Goal: Information Seeking & Learning: Find specific fact

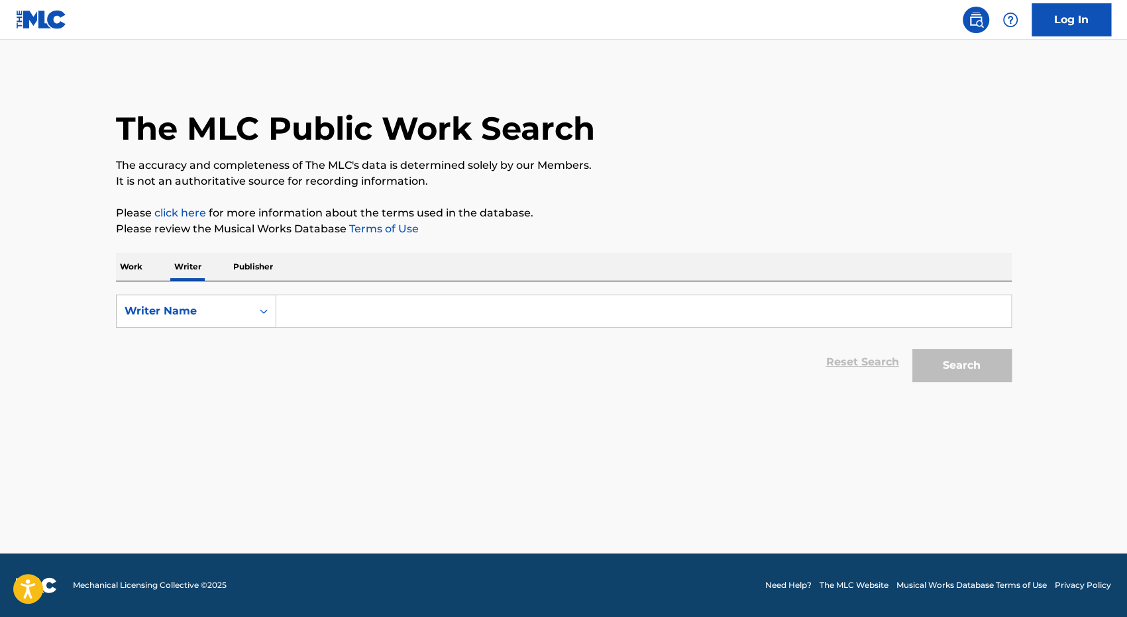
click at [364, 319] on input "Search Form" at bounding box center [643, 311] width 734 height 32
type input "[PERSON_NAME]"
click at [972, 367] on button "Search" at bounding box center [961, 365] width 99 height 33
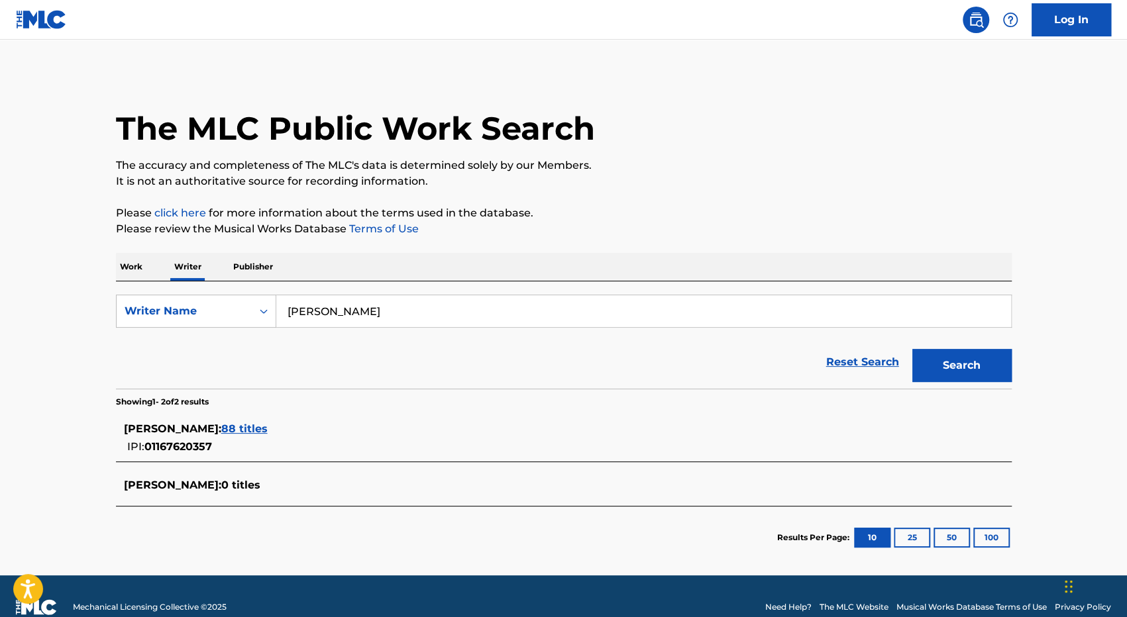
click at [281, 435] on div "[PERSON_NAME] : 88 titles" at bounding box center [546, 429] width 845 height 16
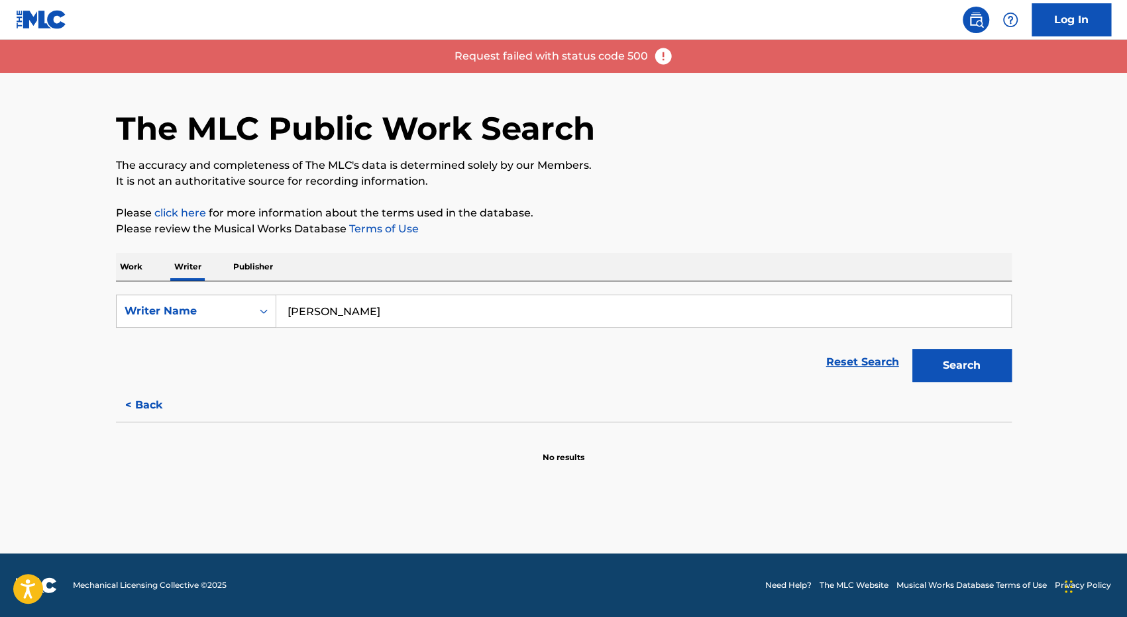
click at [947, 377] on button "Search" at bounding box center [961, 365] width 99 height 33
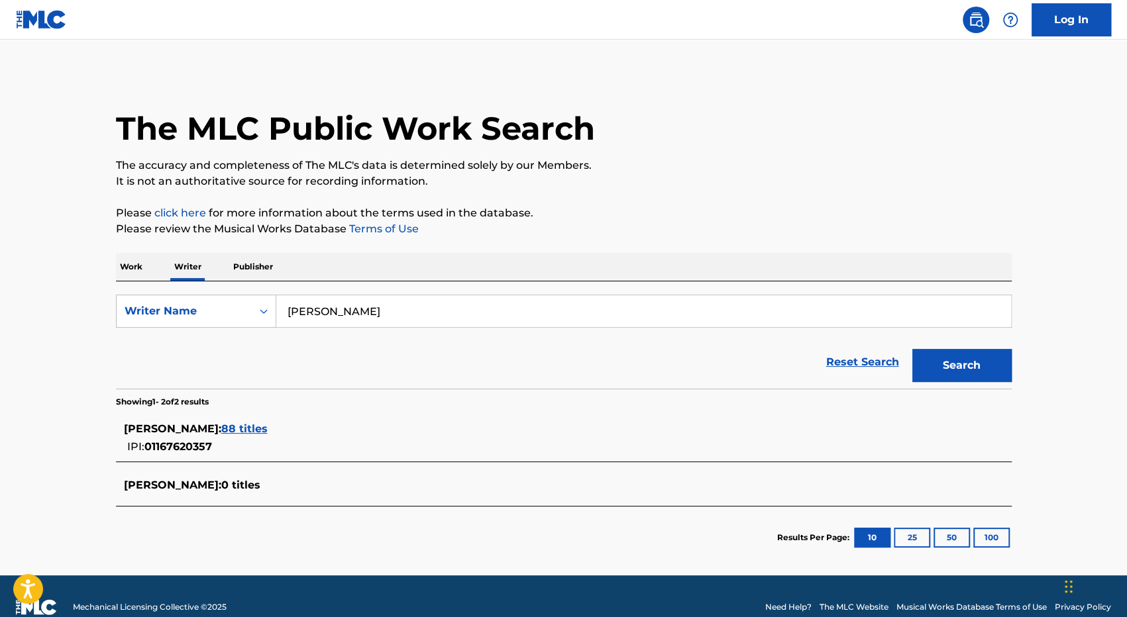
click at [268, 434] on span "88 titles" at bounding box center [244, 429] width 46 height 13
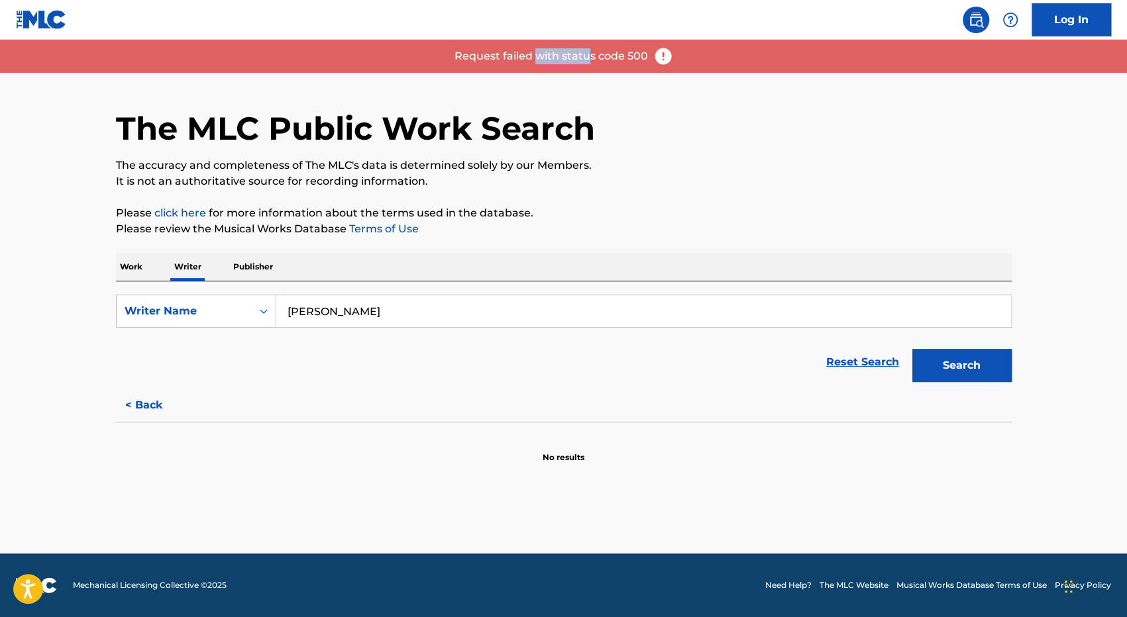
drag, startPoint x: 536, startPoint y: 52, endPoint x: 585, endPoint y: 47, distance: 49.3
click at [585, 47] on div "Request failed with status code 500" at bounding box center [563, 56] width 1127 height 33
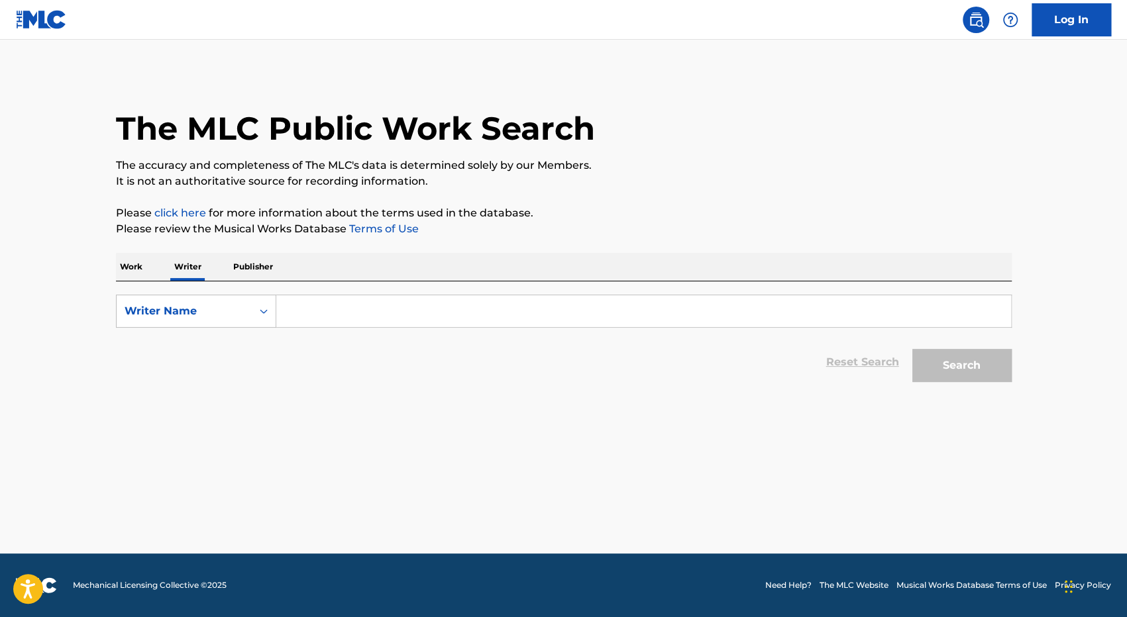
click at [324, 314] on input "Search Form" at bounding box center [643, 311] width 734 height 32
type input "[PERSON_NAME]"
click at [984, 359] on button "Search" at bounding box center [961, 365] width 99 height 33
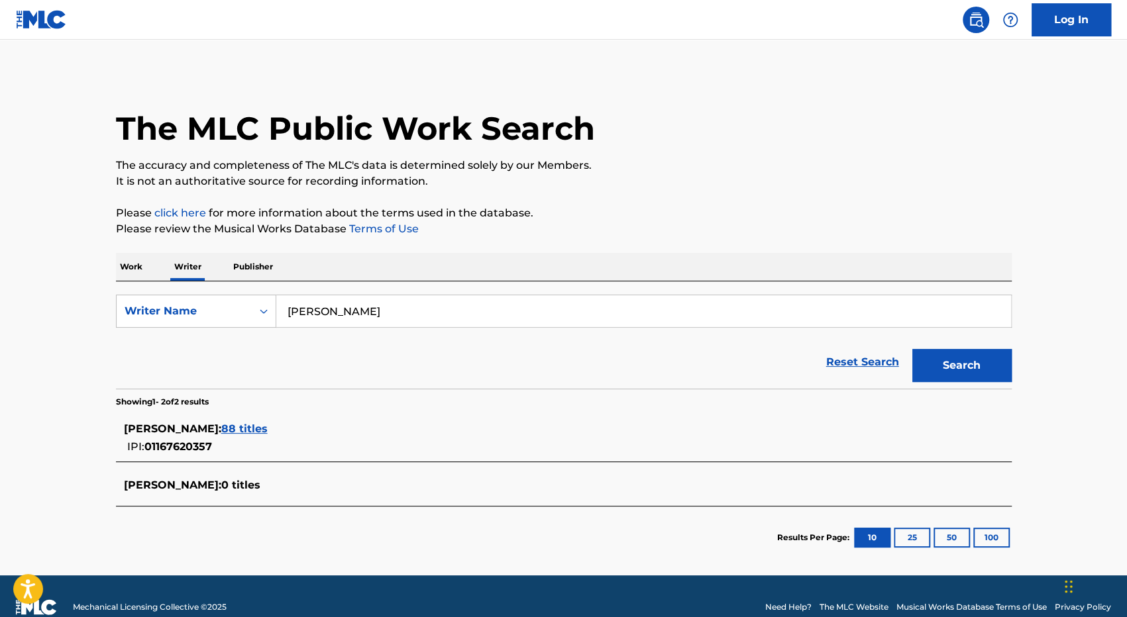
click at [268, 430] on span "88 titles" at bounding box center [244, 429] width 46 height 13
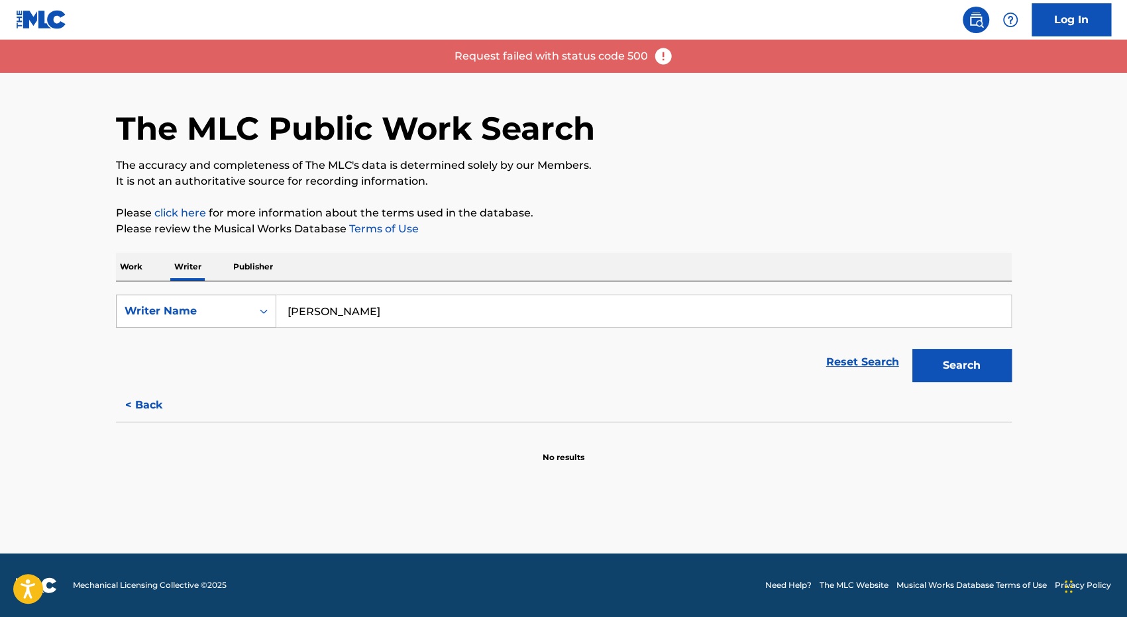
drag, startPoint x: 453, startPoint y: 308, endPoint x: 260, endPoint y: 308, distance: 192.7
click at [260, 308] on div "SearchWithCriteria4537953b-8e3e-4d6a-94c0-01155a778860 Writer Name nalendra mur…" at bounding box center [563, 311] width 895 height 33
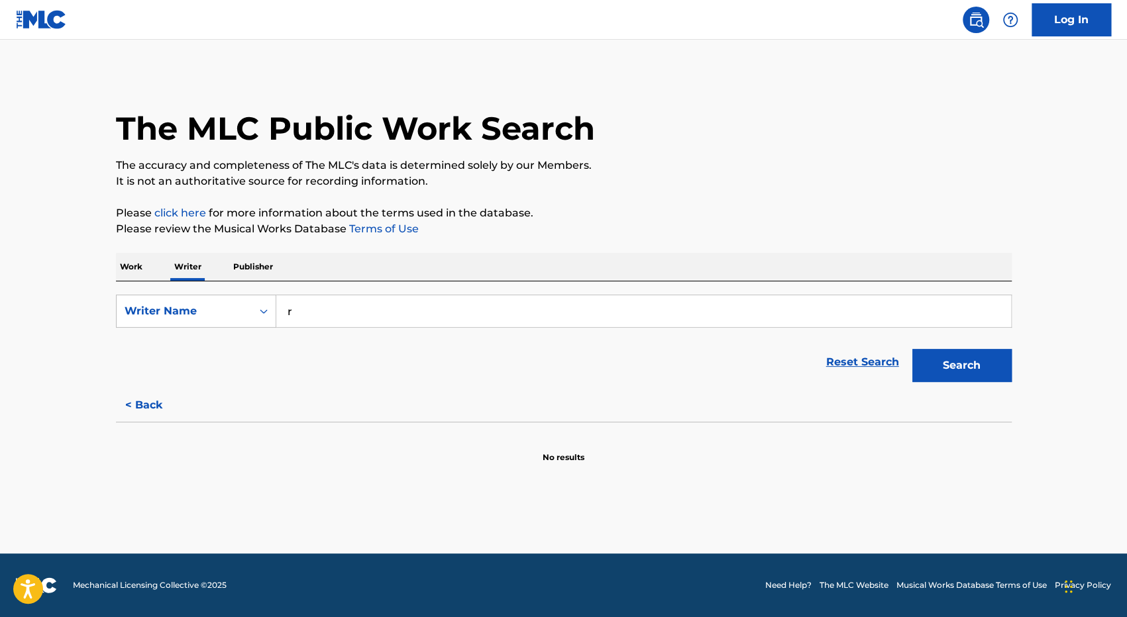
type input "r"
click at [136, 262] on p "Work" at bounding box center [131, 267] width 30 height 28
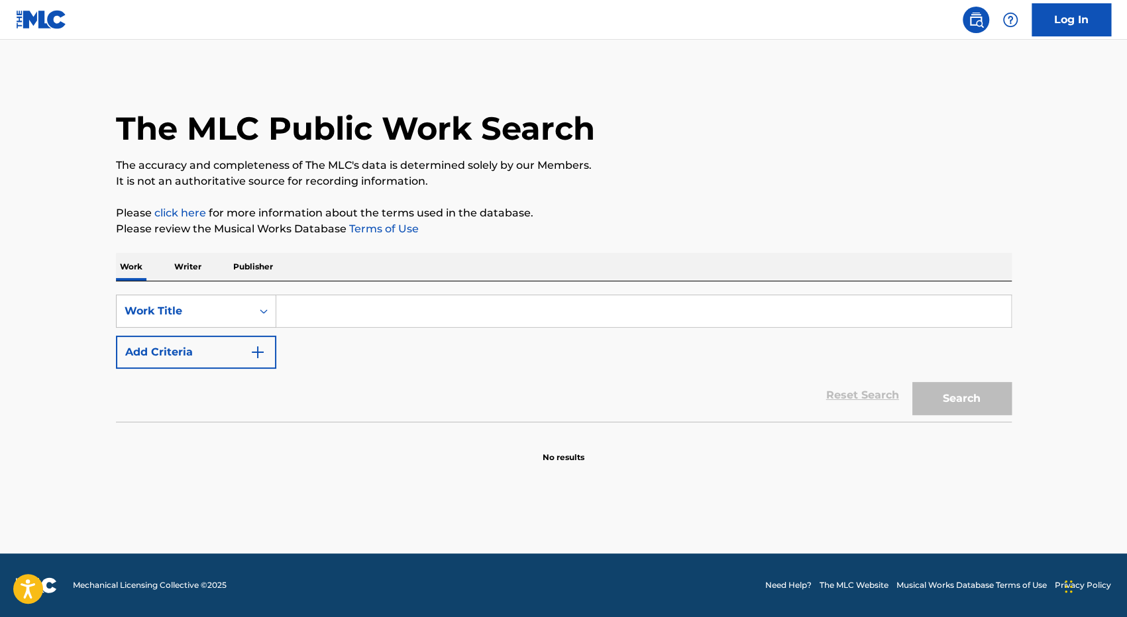
click at [193, 270] on p "Writer" at bounding box center [187, 267] width 35 height 28
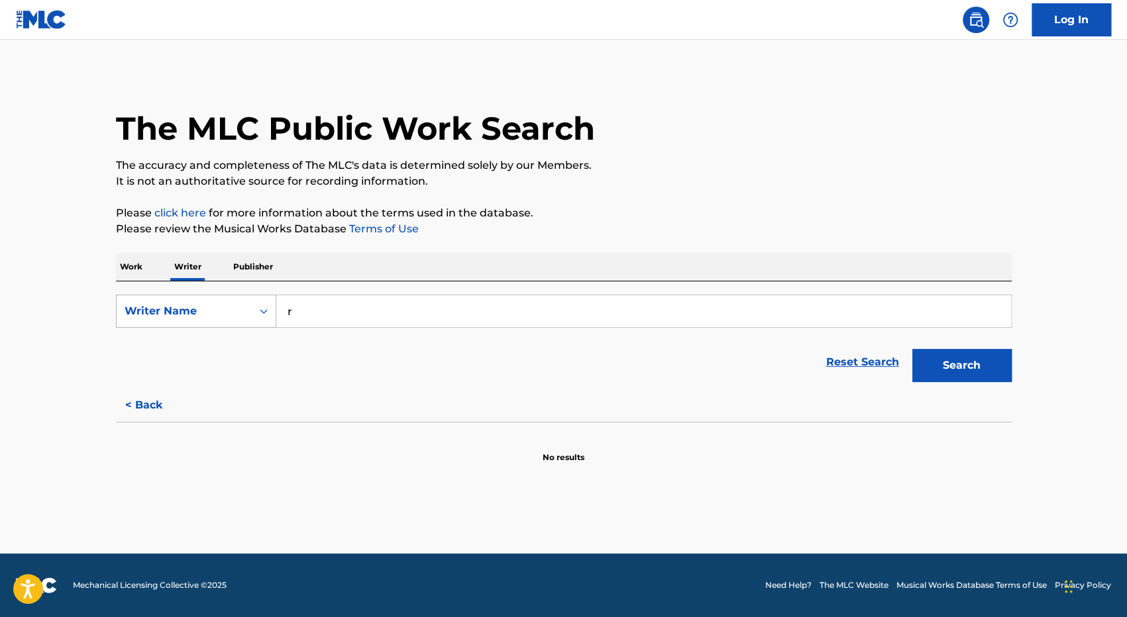
drag, startPoint x: 318, startPoint y: 309, endPoint x: 237, endPoint y: 312, distance: 80.8
click at [237, 312] on div "SearchWithCriteria4537953b-8e3e-4d6a-94c0-01155a778860 Writer Name r" at bounding box center [563, 311] width 895 height 33
type input "r"
click at [1000, 365] on button "Search" at bounding box center [961, 365] width 99 height 33
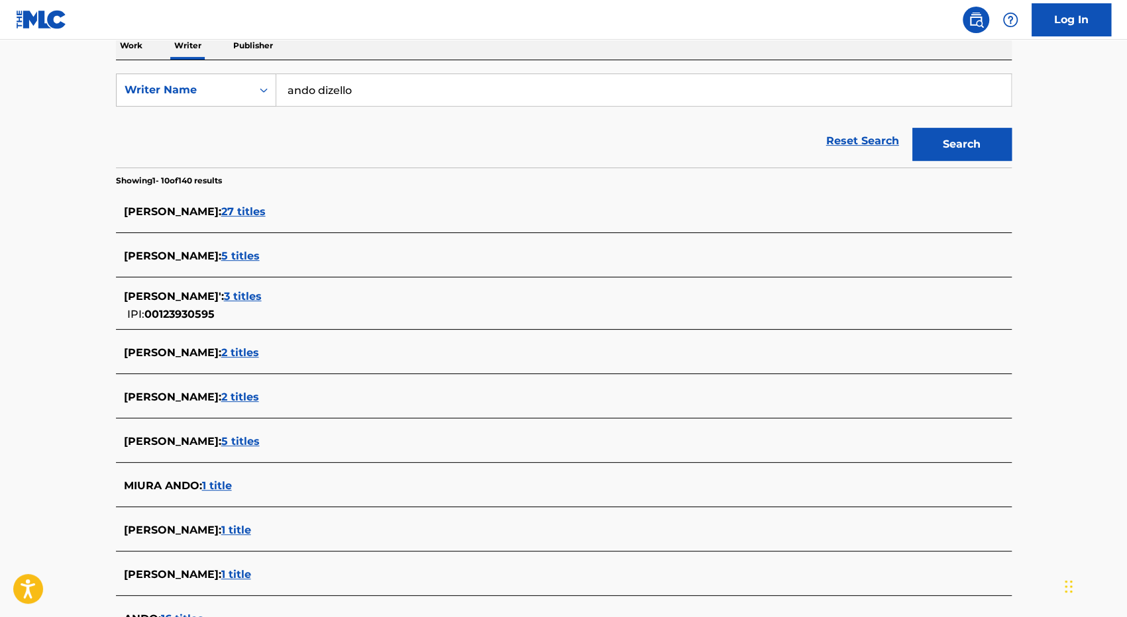
scroll to position [132, 0]
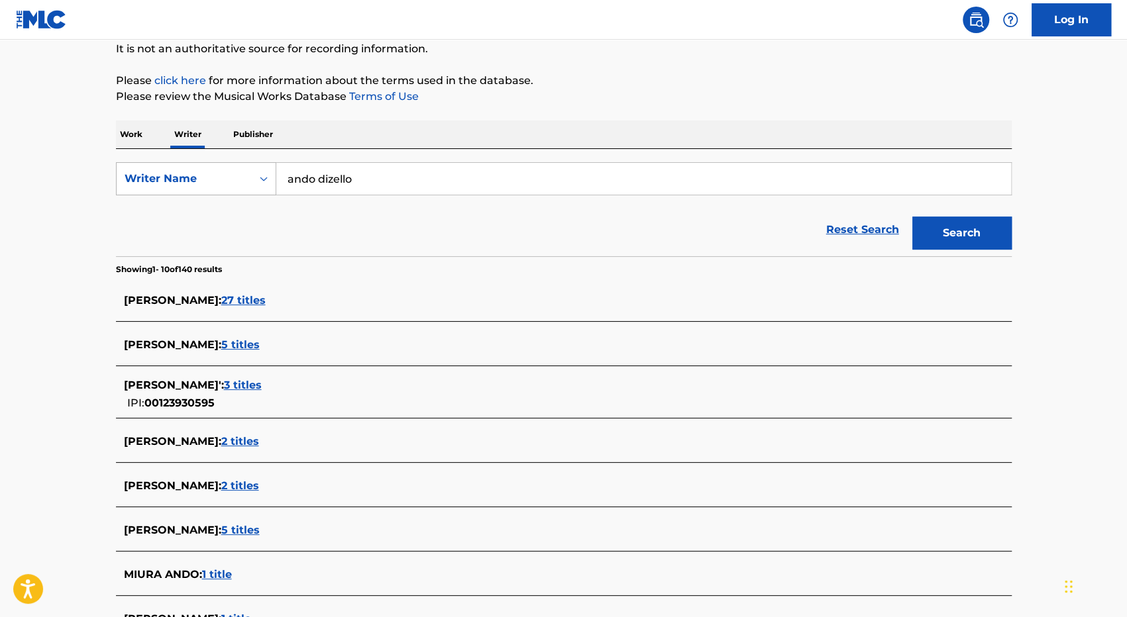
drag, startPoint x: 370, startPoint y: 182, endPoint x: 211, endPoint y: 191, distance: 159.9
click at [211, 191] on div "SearchWithCriteria4537953b-8e3e-4d6a-94c0-01155a778860 Writer Name ando dizello" at bounding box center [563, 178] width 895 height 33
click at [338, 200] on div "alesandro del zoppo" at bounding box center [543, 209] width 535 height 24
type input "alesandro del zoppo"
click at [943, 215] on div "Search" at bounding box center [958, 229] width 106 height 53
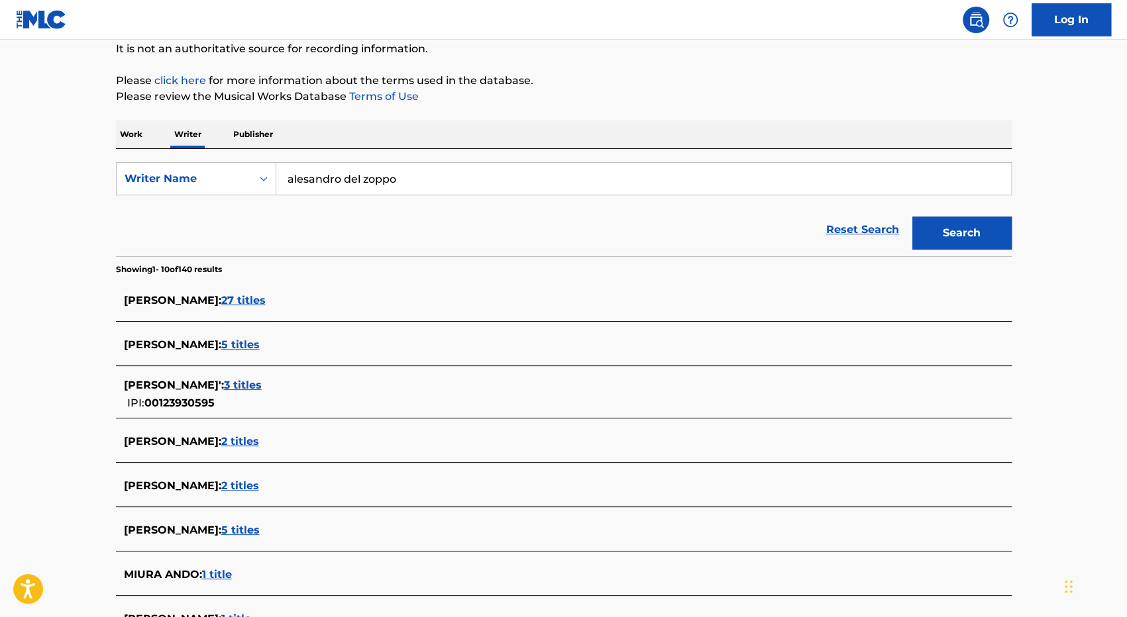
click at [949, 226] on button "Search" at bounding box center [961, 233] width 99 height 33
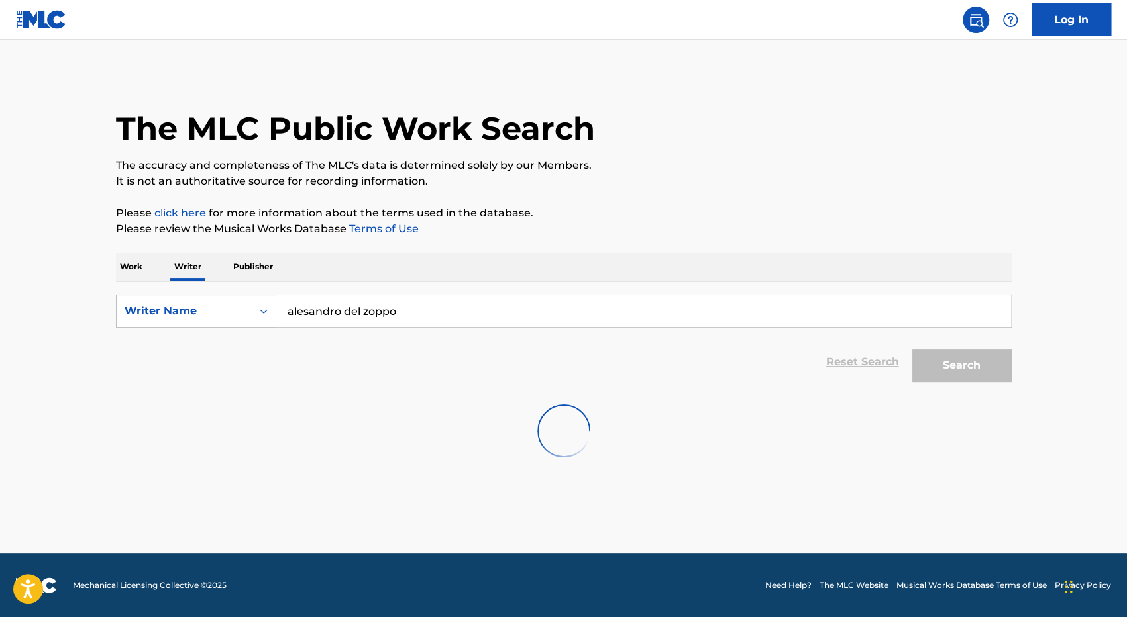
scroll to position [0, 0]
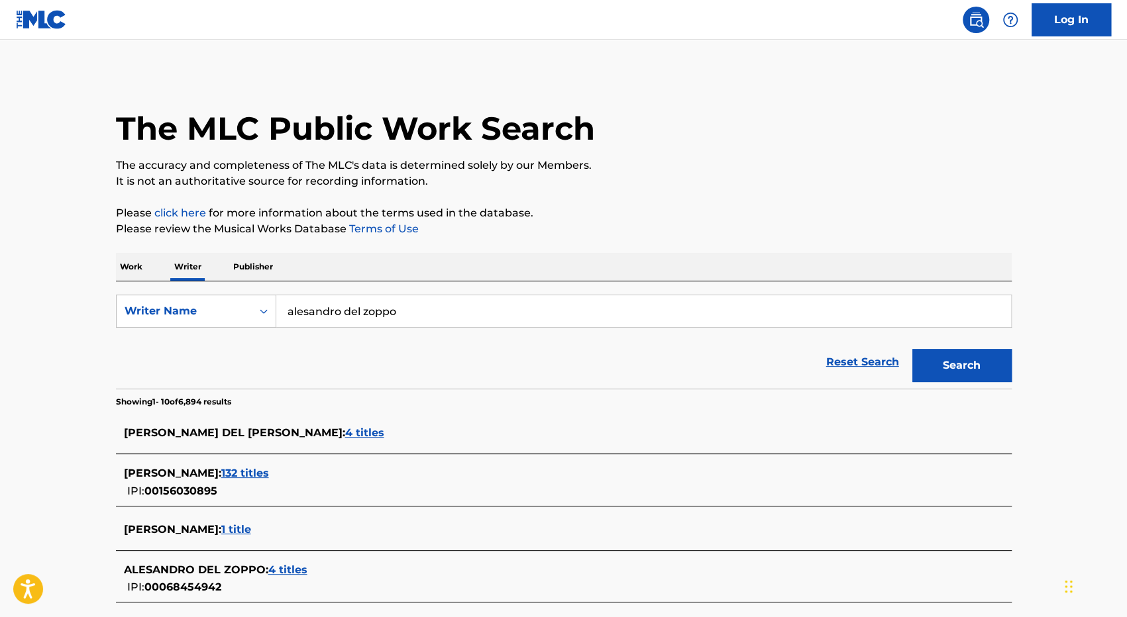
click at [345, 431] on span "4 titles" at bounding box center [364, 433] width 39 height 13
